Goal: Task Accomplishment & Management: Use online tool/utility

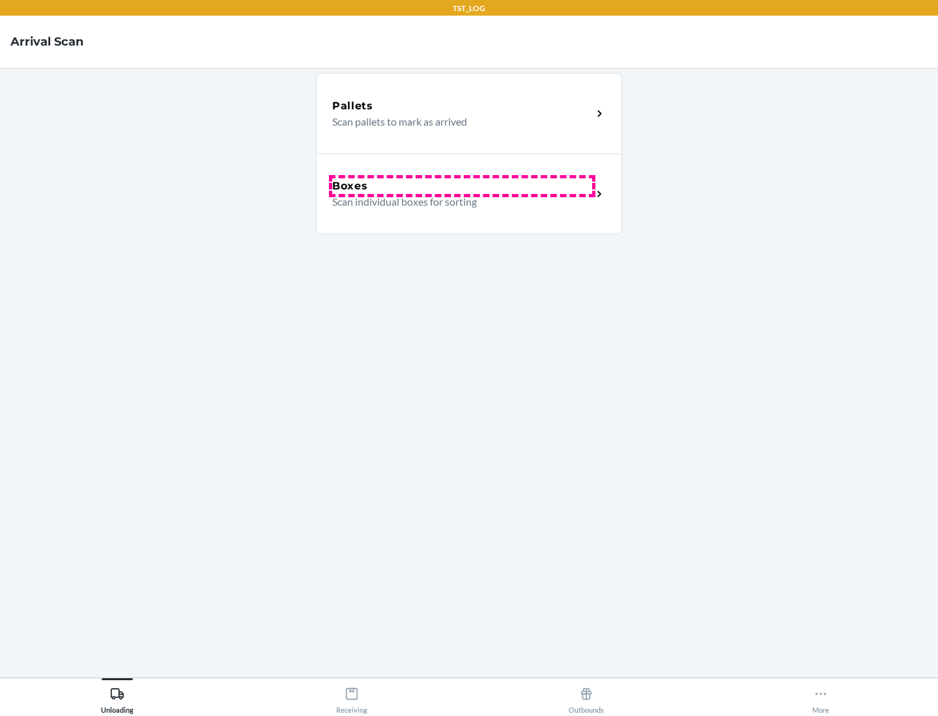
click at [462, 186] on div "Boxes" at bounding box center [462, 186] width 260 height 16
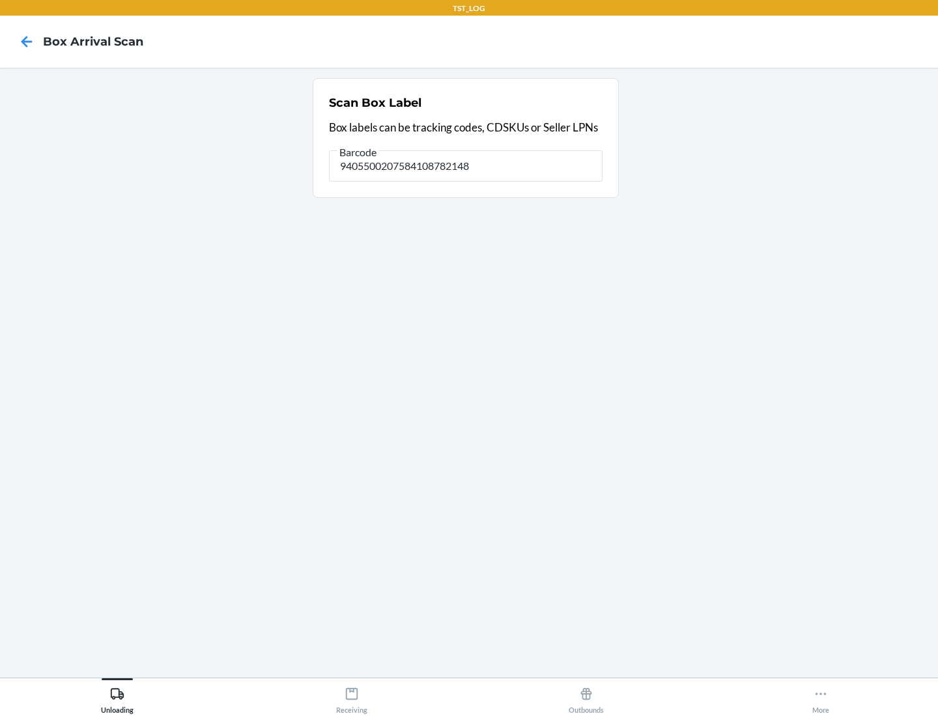
type input "9405500207584108782148"
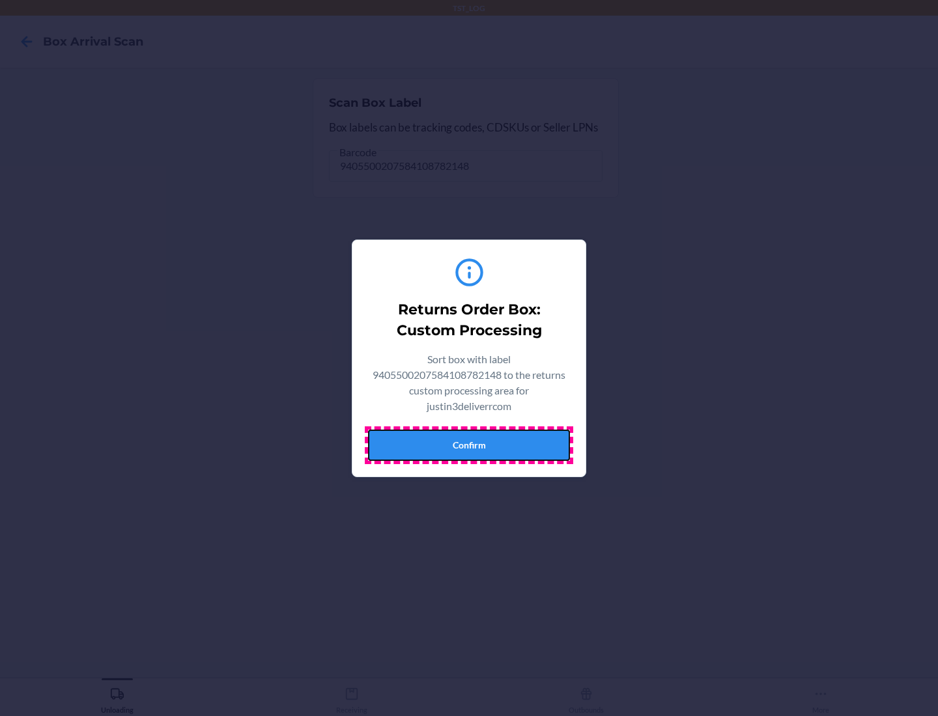
click at [469, 445] on button "Confirm" at bounding box center [469, 445] width 202 height 31
